Goal: Use online tool/utility: Utilize a website feature to perform a specific function

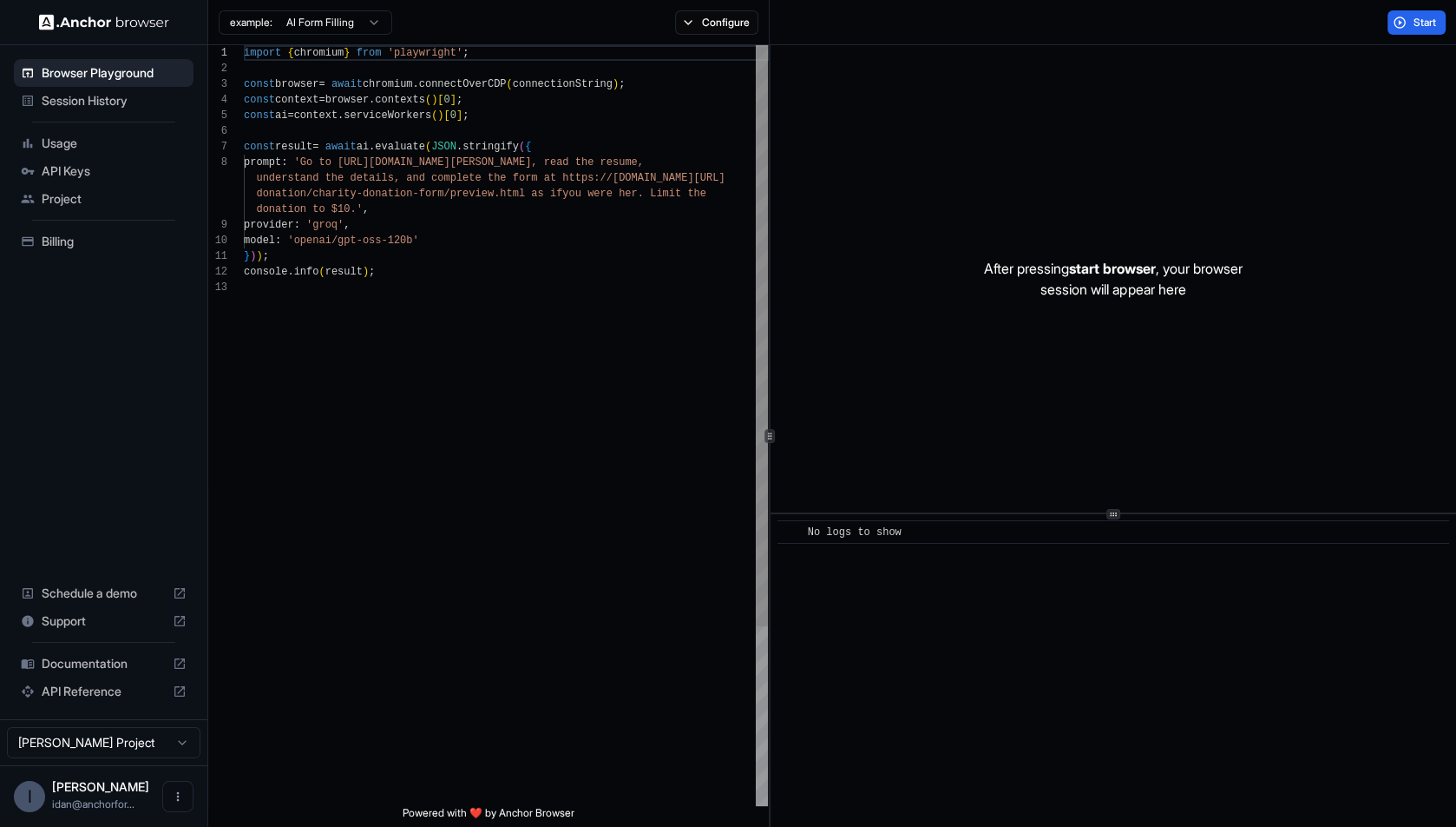
scroll to position [110, 0]
click at [300, 34] on div "example: AI Form Filling" at bounding box center [305, 21] width 173 height 28
click at [300, 31] on html "Browser Playground Session History Usage API Keys Project Billing Schedule a de…" at bounding box center [728, 413] width 1456 height 827
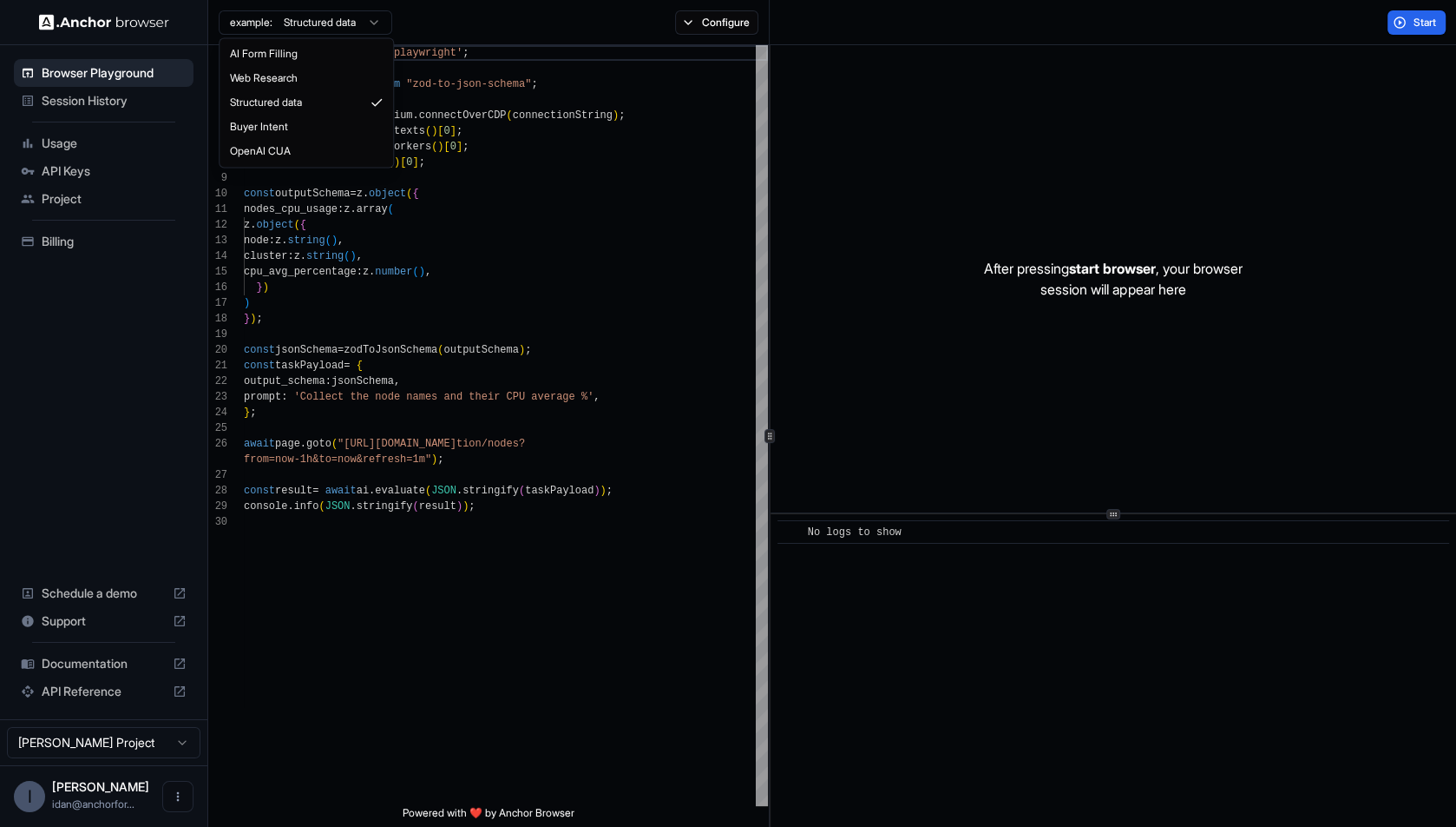
click at [331, 13] on html "Browser Playground Session History Usage API Keys Project Billing Schedule a de…" at bounding box center [728, 413] width 1456 height 827
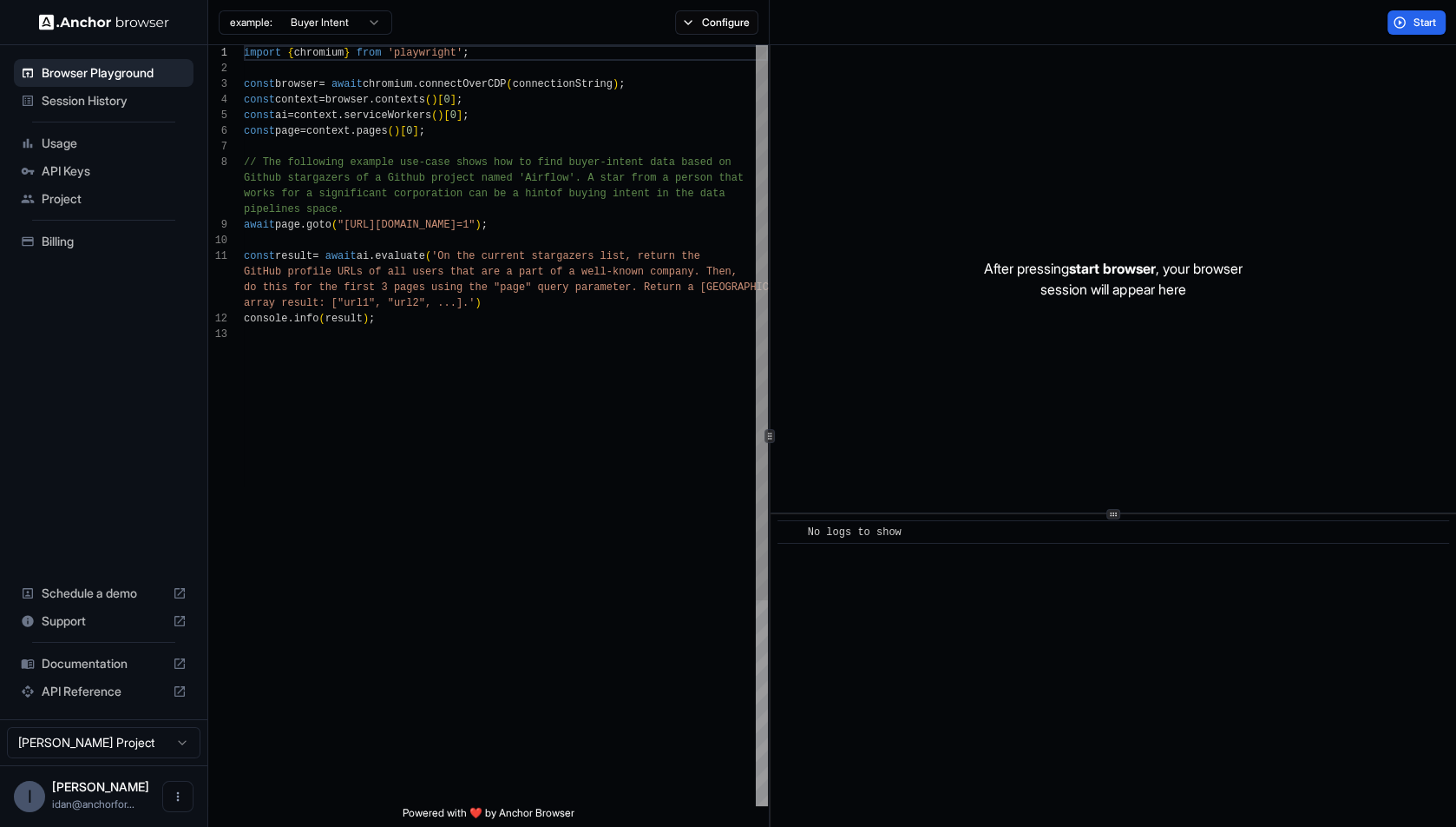
click at [346, 219] on div "import { chromium } from 'playwright' ; const browser = await chromium . connec…" at bounding box center [506, 566] width 524 height 1042
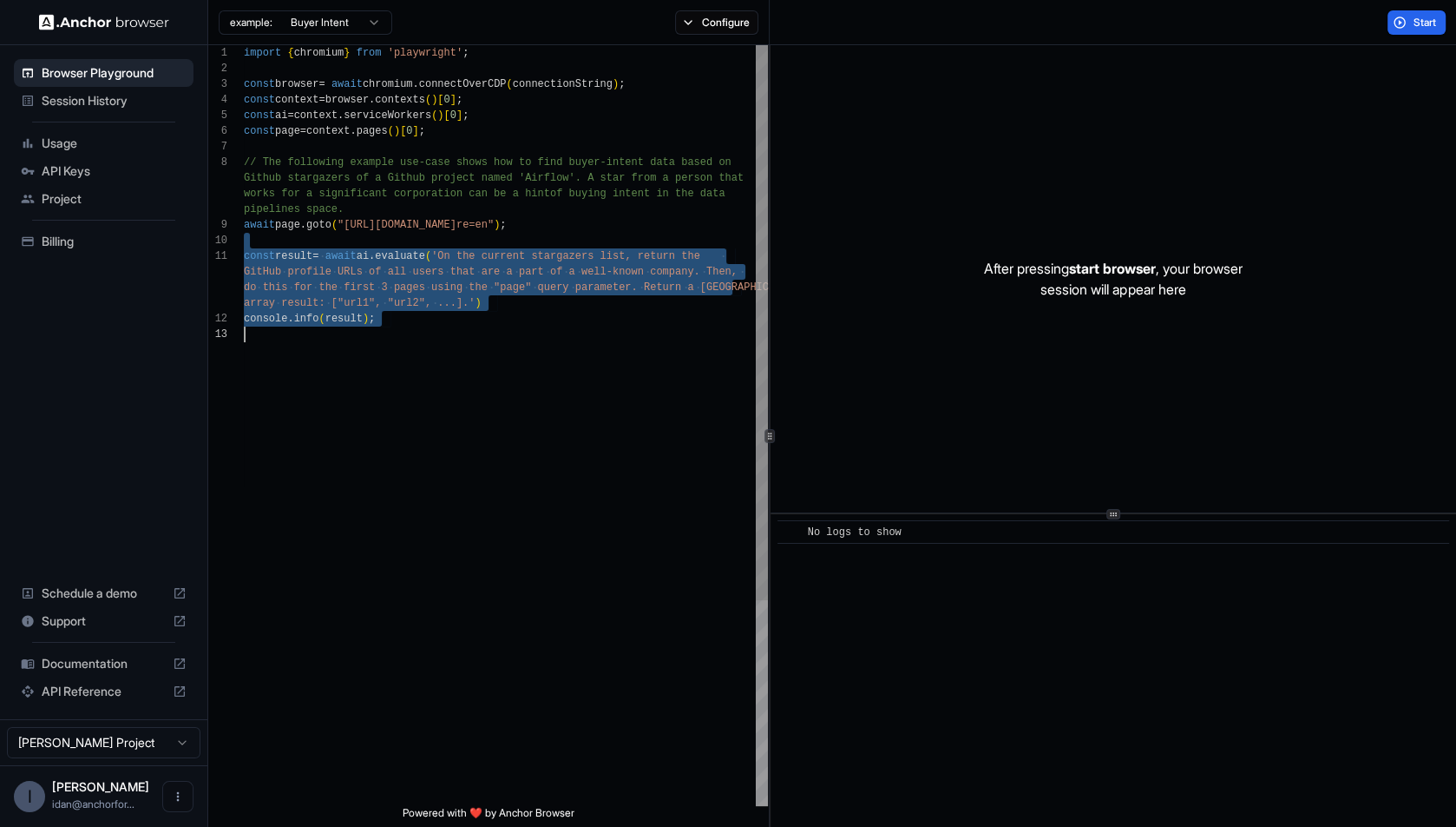
type textarea "**********"
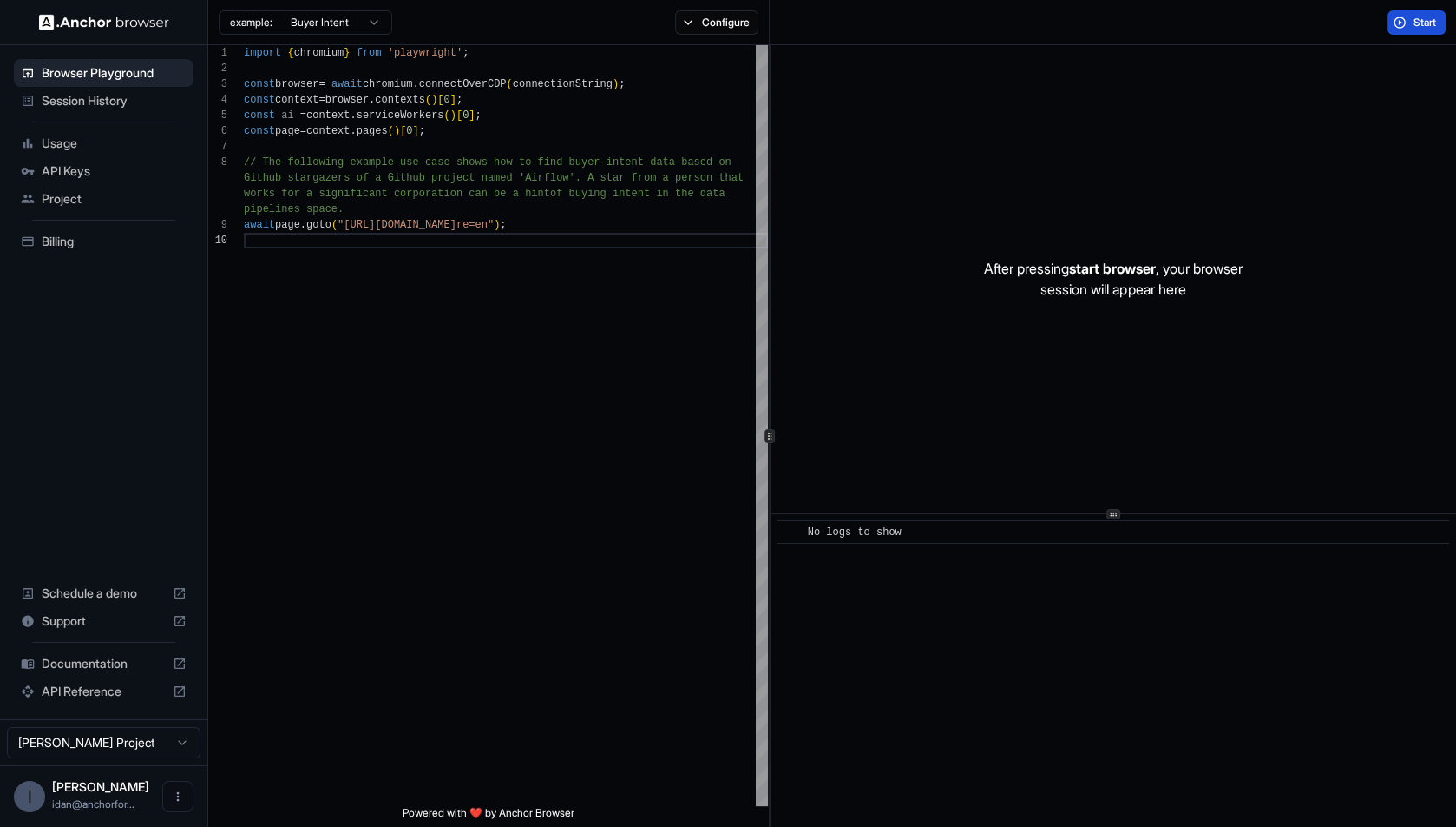
click at [1403, 14] on button "Start" at bounding box center [1416, 22] width 58 height 24
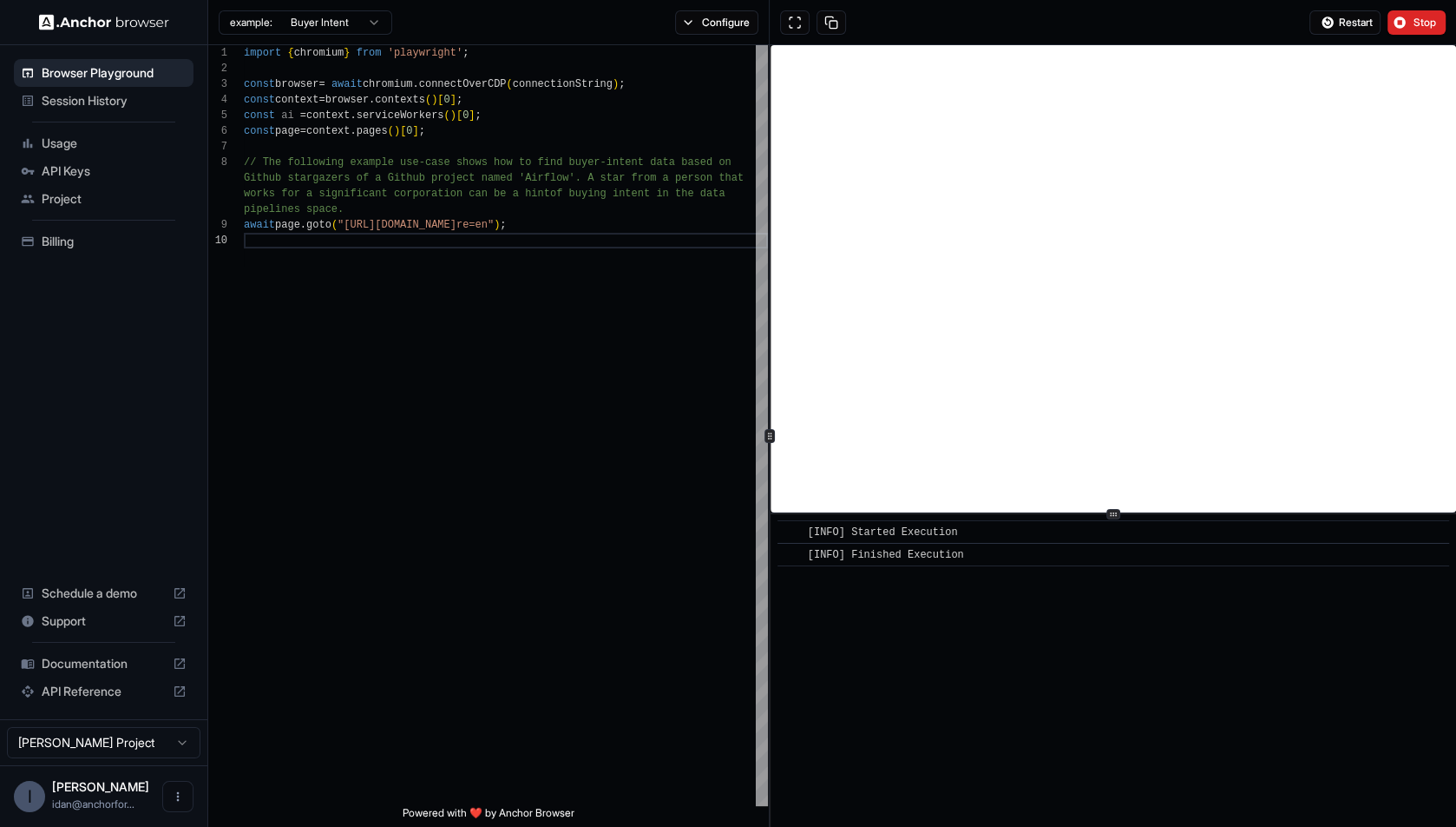
click at [688, 5] on div "example: Buyer Intent Configure" at bounding box center [488, 22] width 561 height 45
click at [688, 13] on button "Configure" at bounding box center [717, 22] width 84 height 24
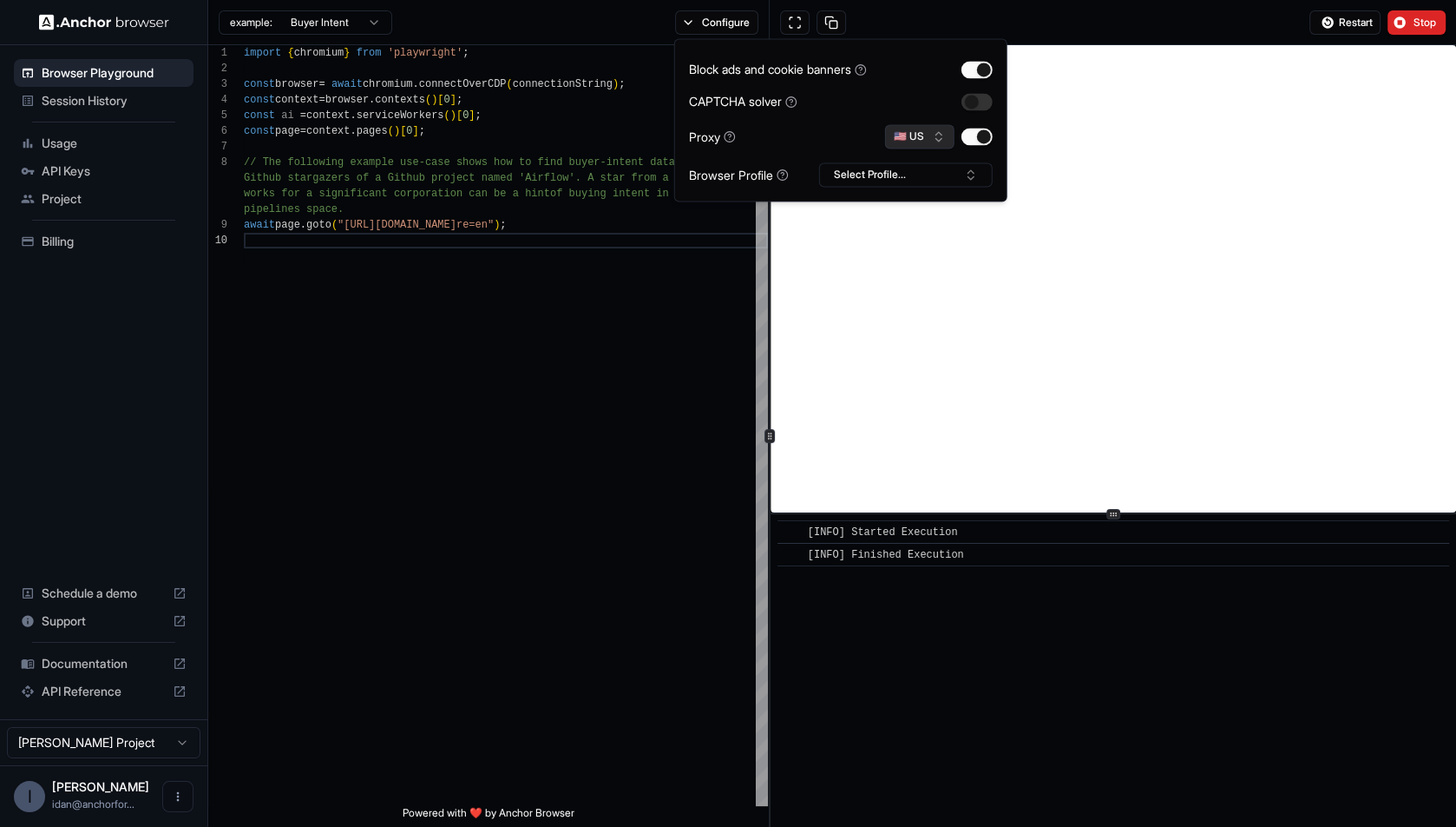
click at [899, 129] on button "🇺🇸 US" at bounding box center [920, 136] width 69 height 24
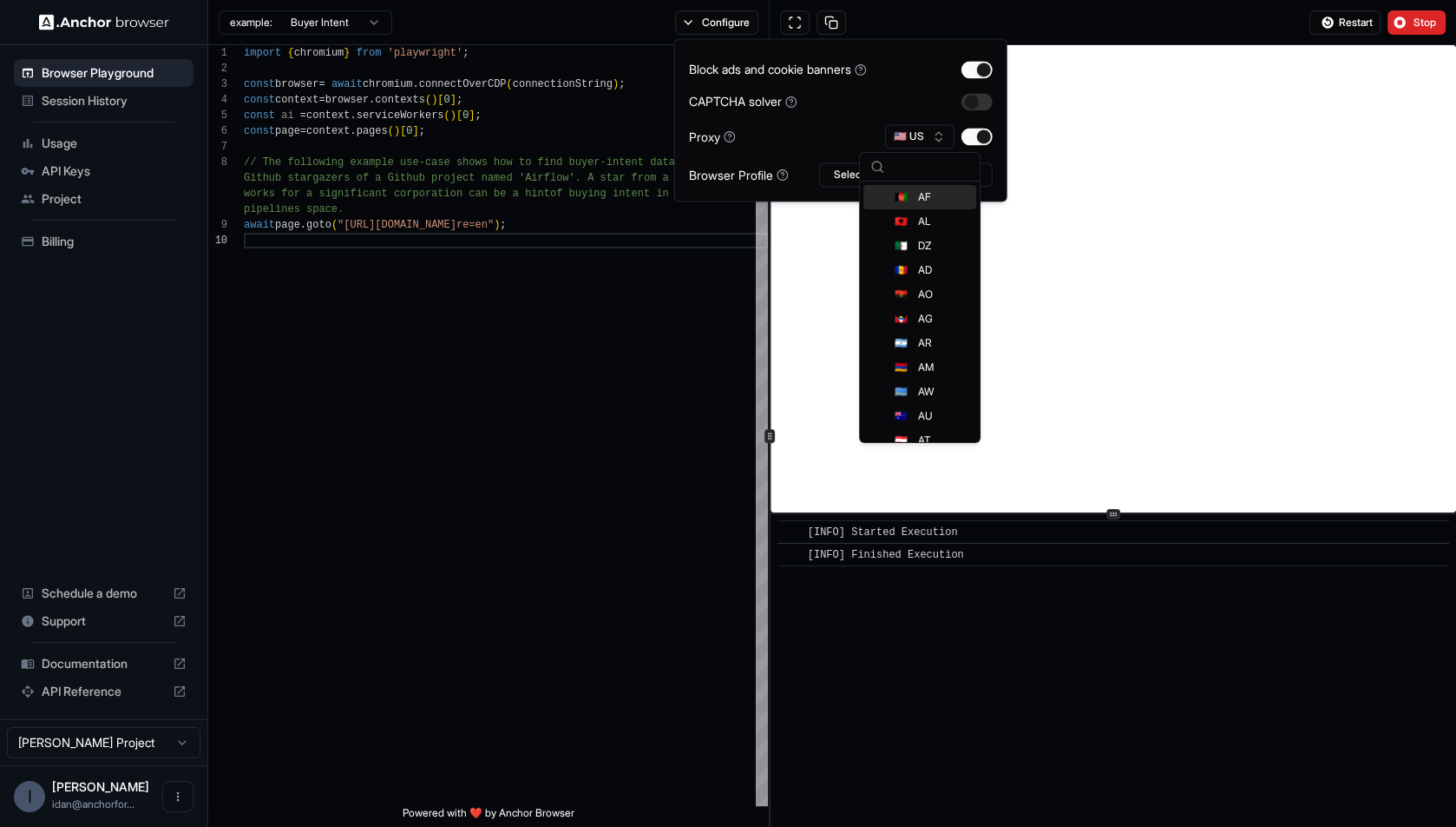
type input "*"
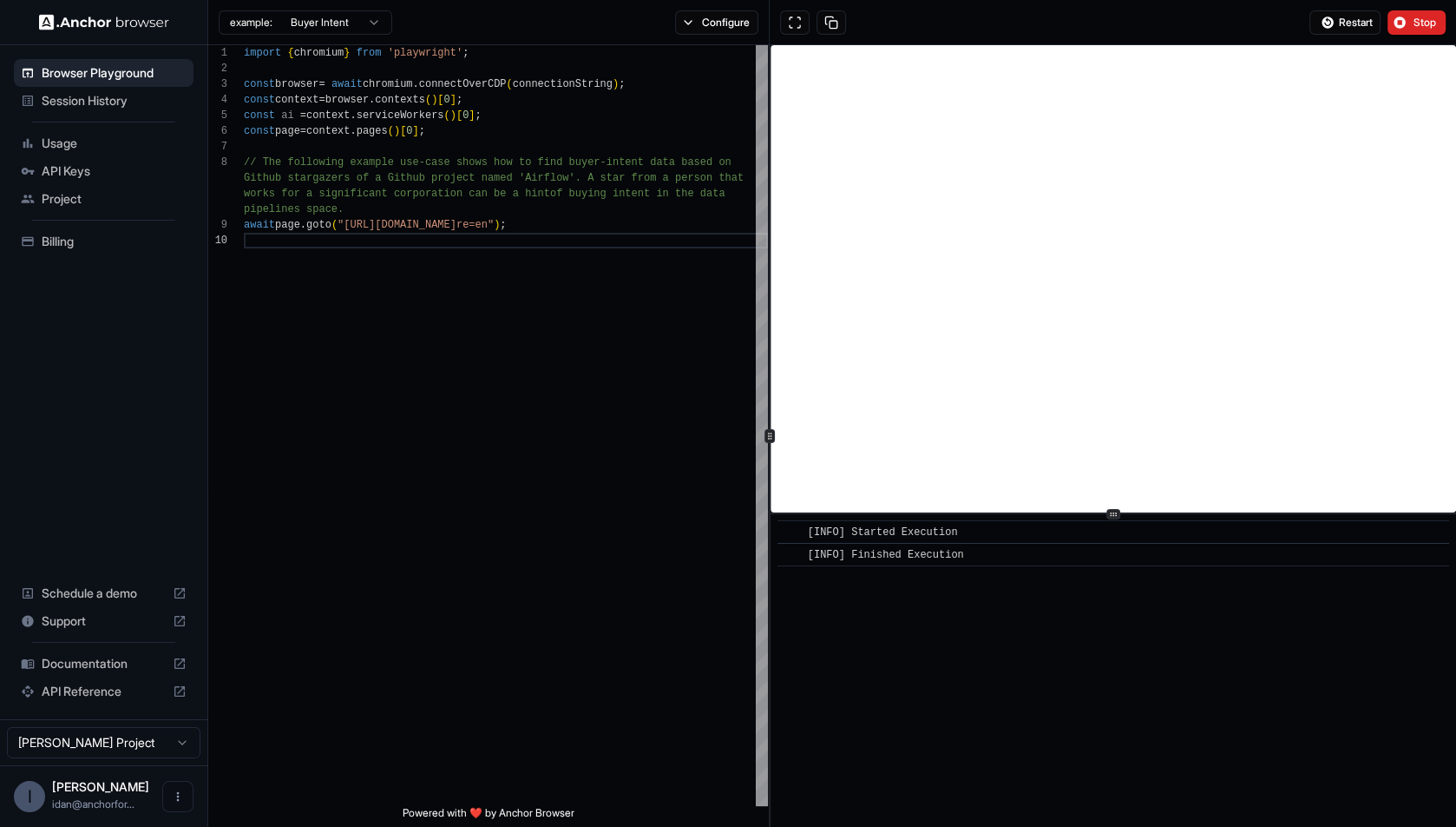
click at [674, 10] on div "Configure" at bounding box center [717, 22] width 105 height 24
click at [729, 24] on button "Configure" at bounding box center [717, 22] width 84 height 24
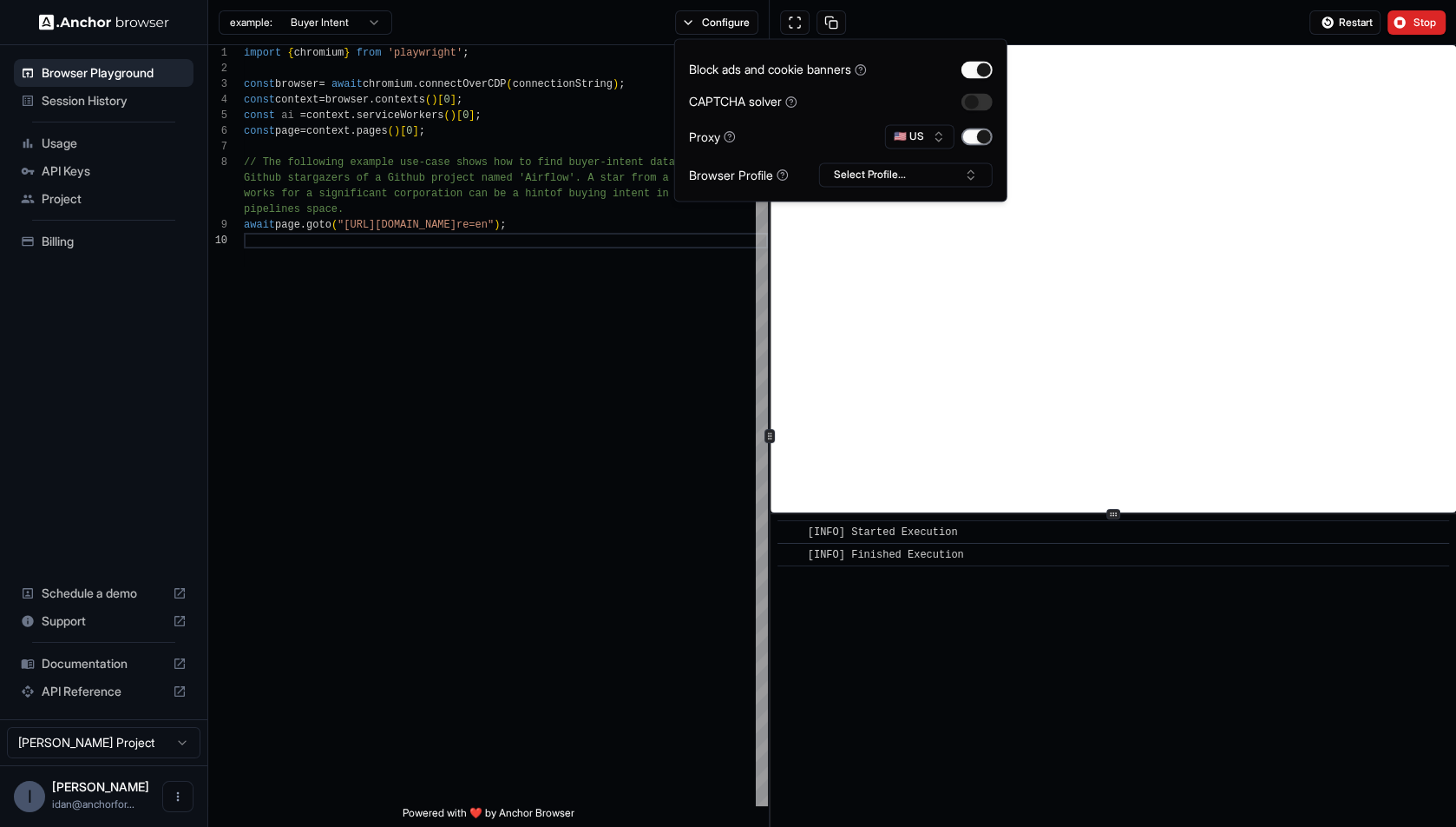
click at [981, 139] on button "button" at bounding box center [978, 136] width 31 height 18
click at [1166, 22] on div "Restart Stop" at bounding box center [1112, 22] width 687 height 45
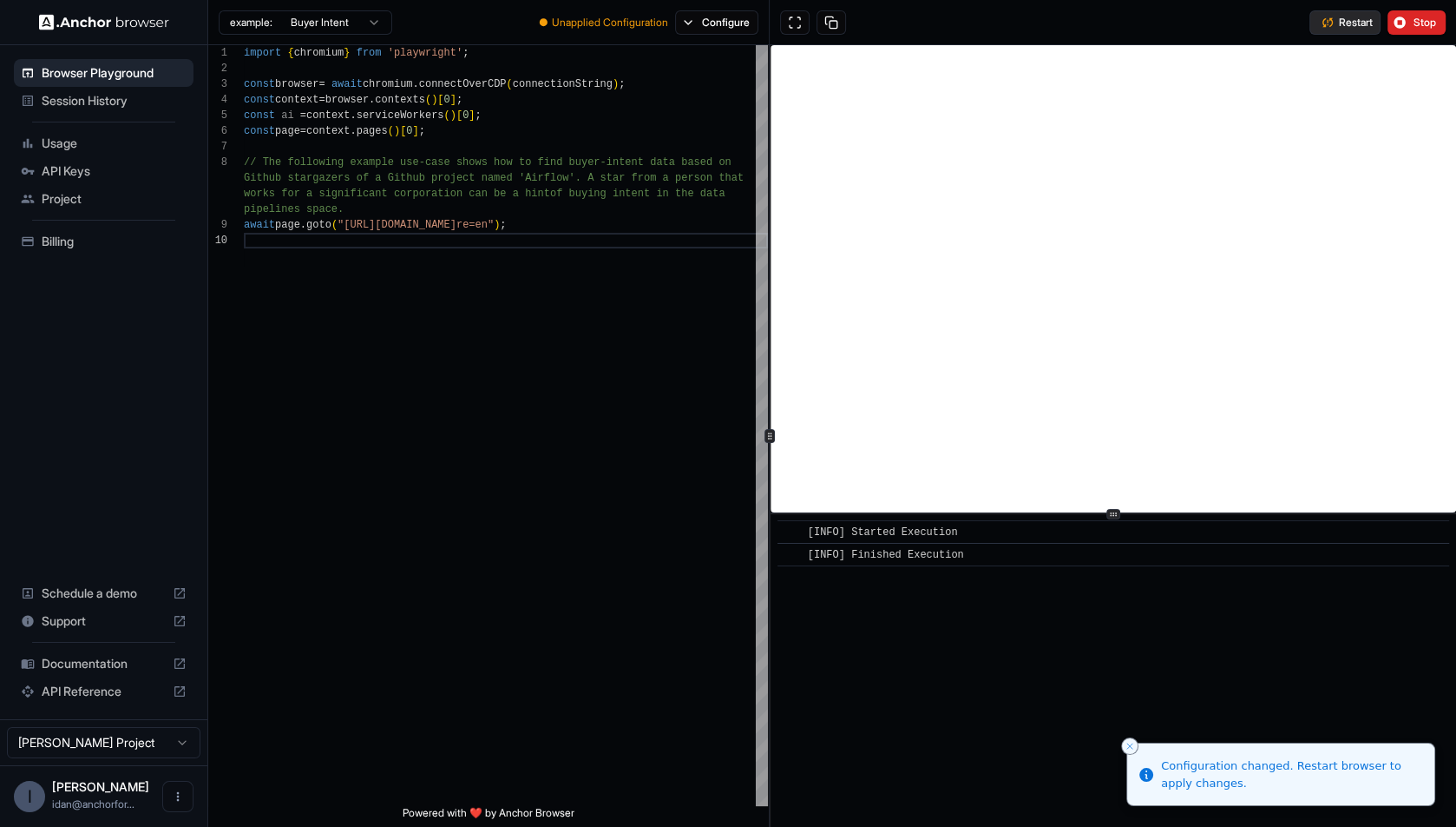
click at [1322, 19] on button "Restart" at bounding box center [1344, 22] width 71 height 24
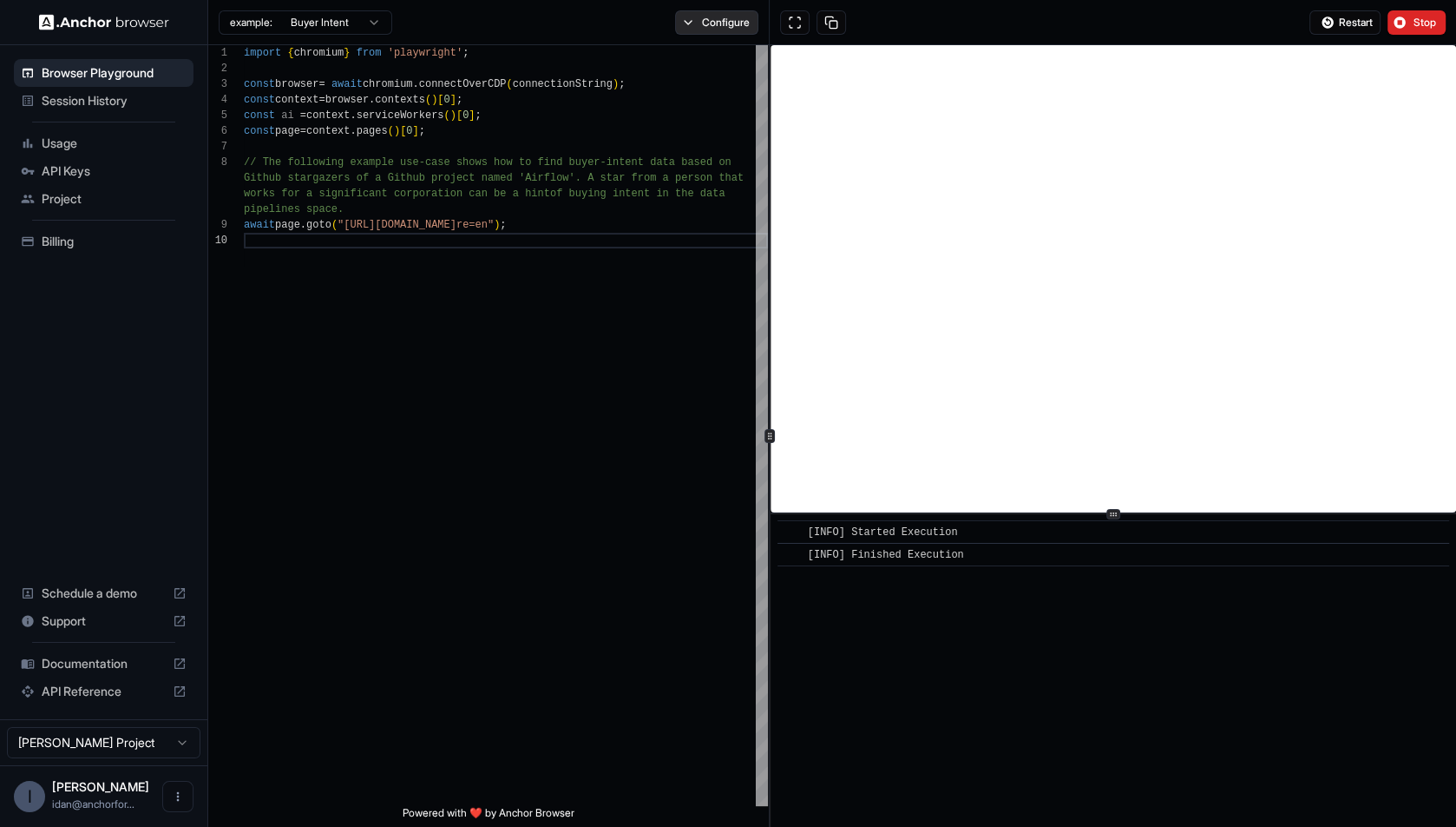
click at [728, 26] on button "Configure" at bounding box center [717, 22] width 84 height 24
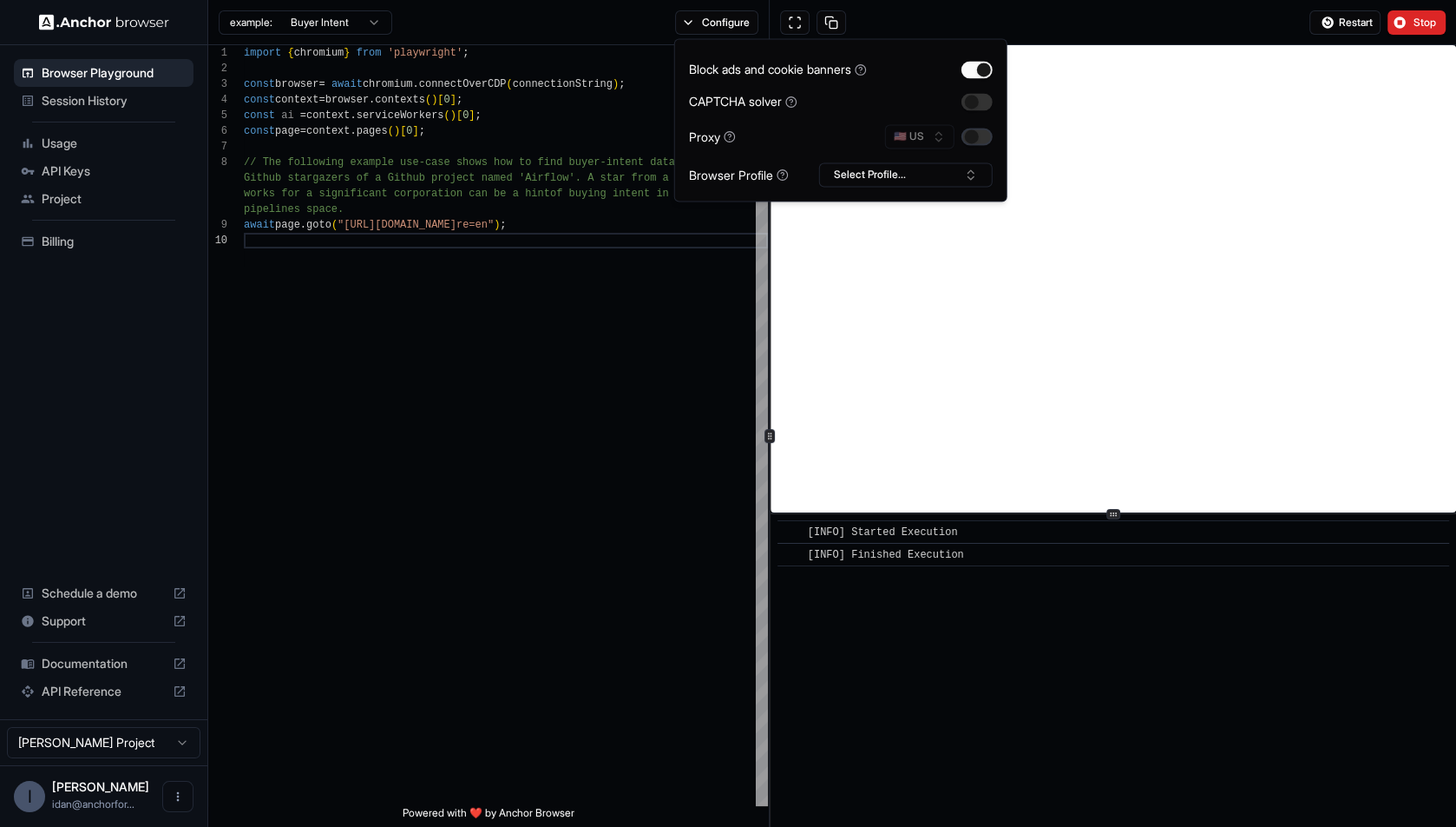
click at [975, 129] on button "button" at bounding box center [978, 136] width 31 height 18
click at [932, 136] on button "🇺🇸 US" at bounding box center [920, 136] width 69 height 24
type input "****"
click at [907, 201] on div "🇸🇦 SA" at bounding box center [920, 197] width 112 height 24
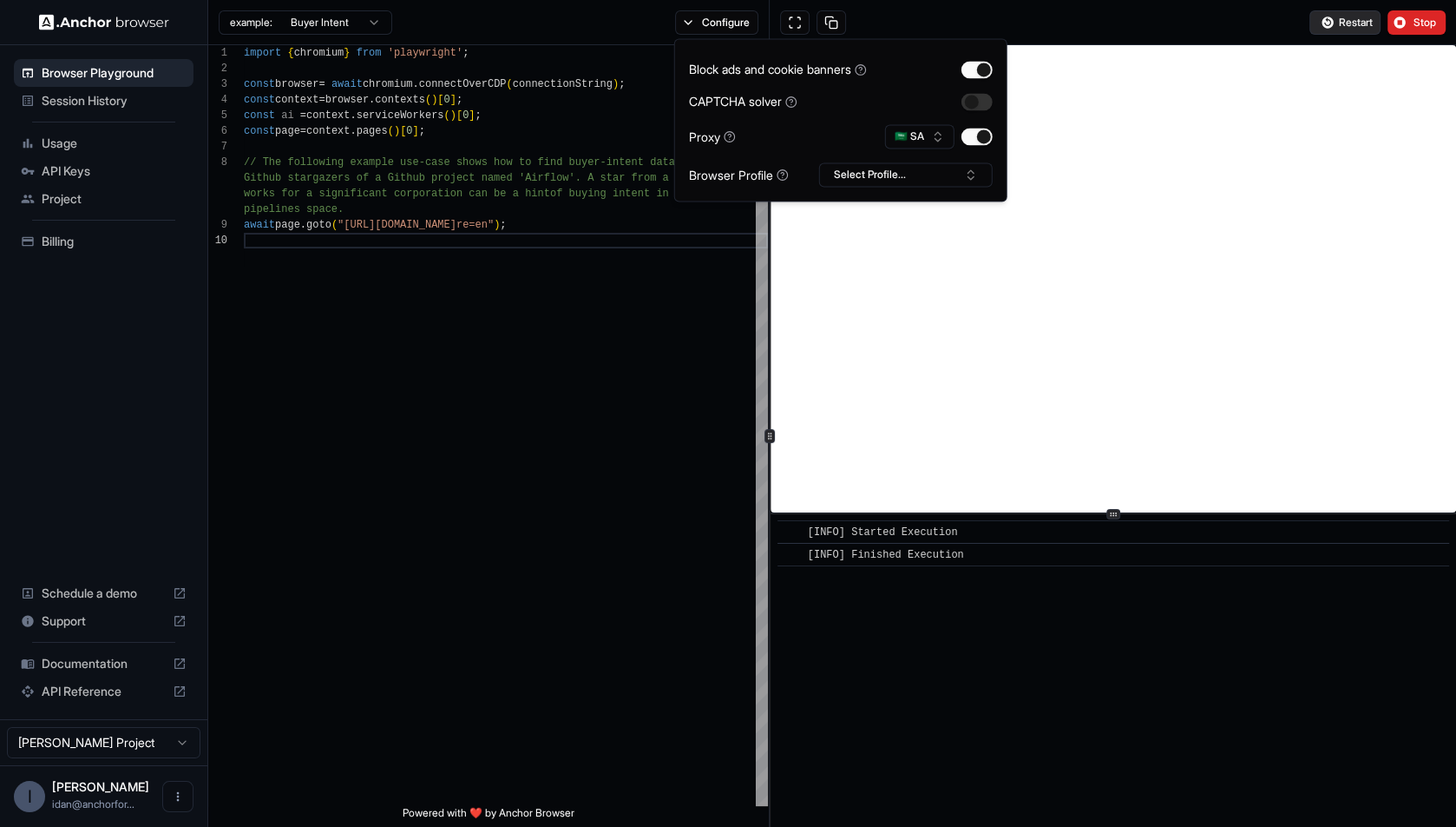
click at [1332, 15] on button "Restart" at bounding box center [1344, 22] width 71 height 24
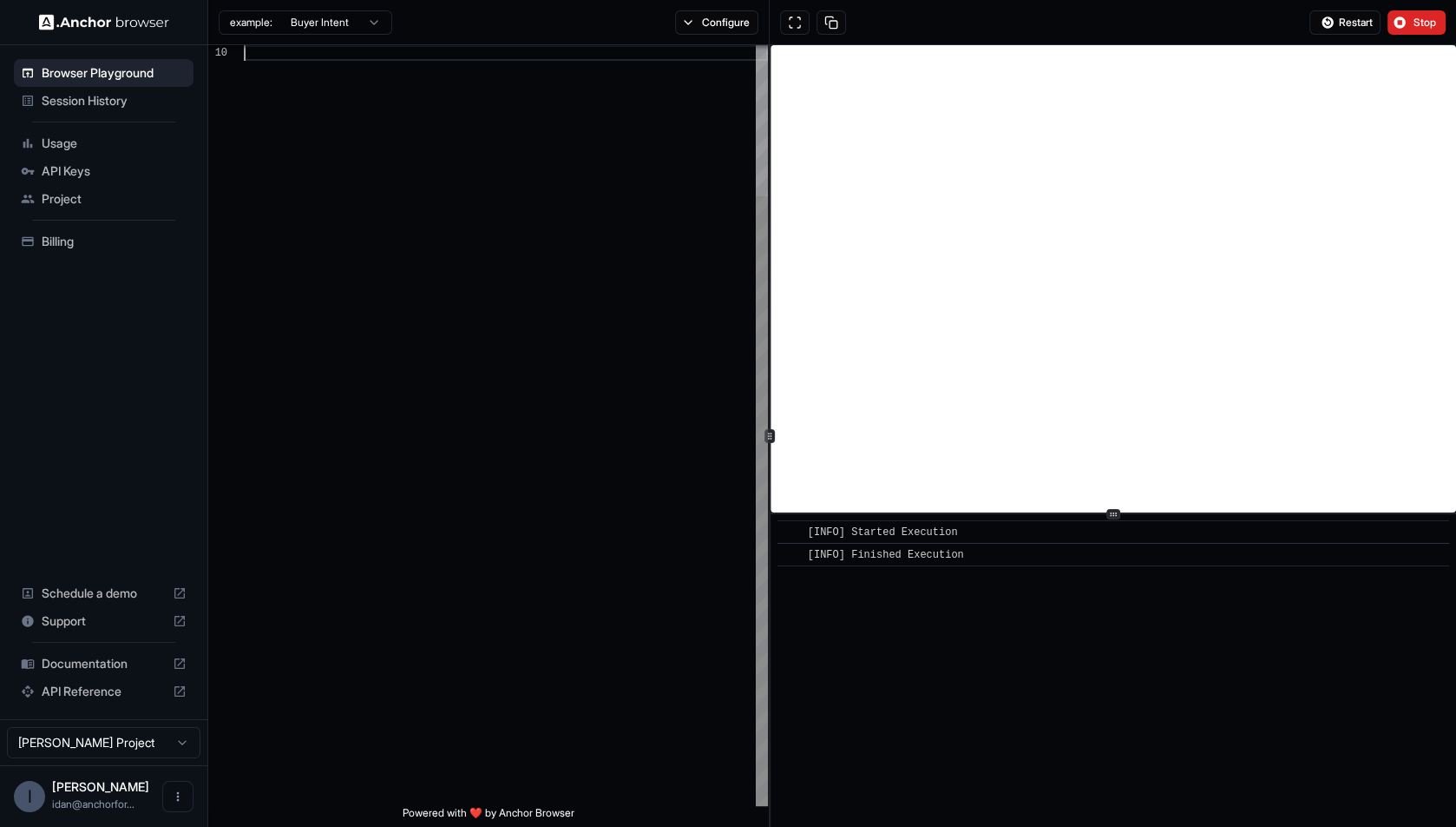
click at [568, 189] on div at bounding box center [506, 332] width 524 height 949
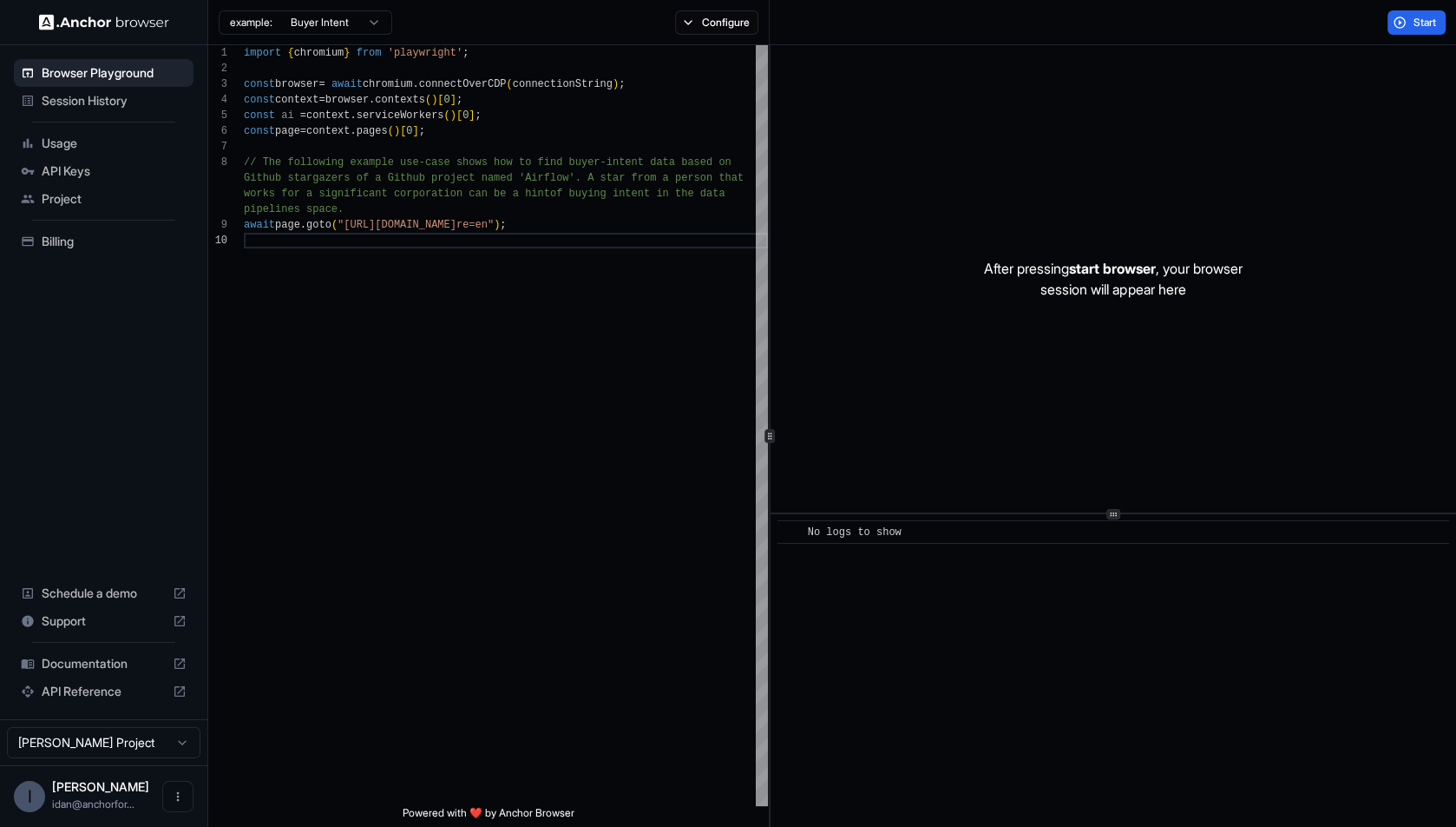
click at [1006, 144] on div "After pressing start browser , your browser session will appear here" at bounding box center [1113, 278] width 686 height 467
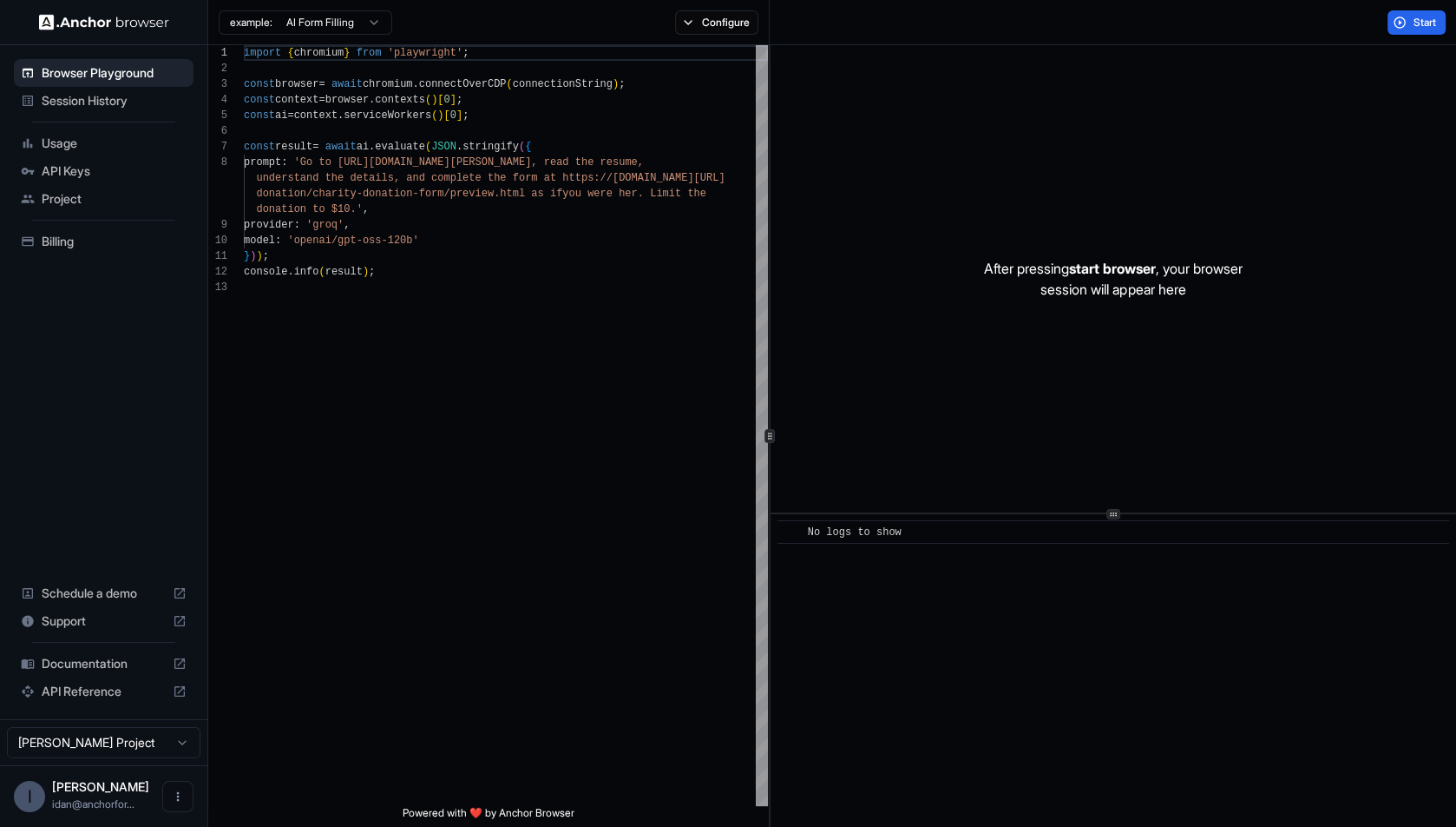
scroll to position [110, 0]
